Goal: Navigation & Orientation: Go to known website

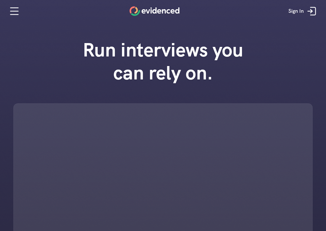
click at [93, 154] on div at bounding box center [162, 199] width 299 height 193
click at [15, 17] on icon at bounding box center [14, 11] width 13 height 13
click at [313, 220] on div "Open Intercom Messenger" at bounding box center [312, 216] width 15 height 15
